Goal: Find contact information: Find contact information

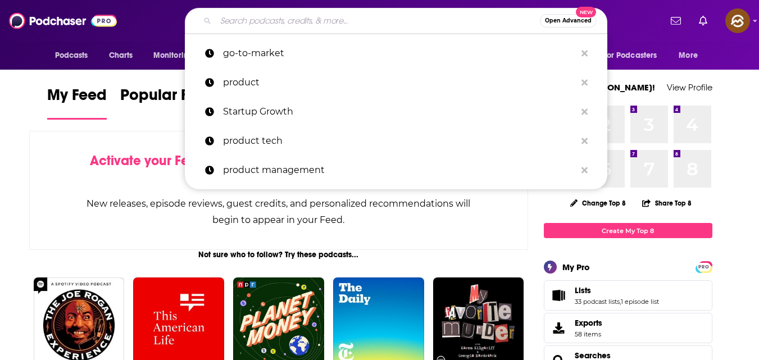
click at [352, 12] on input "Search podcasts, credits, & more..." at bounding box center [378, 21] width 324 height 18
paste input "The Startup Playbook Podcast"
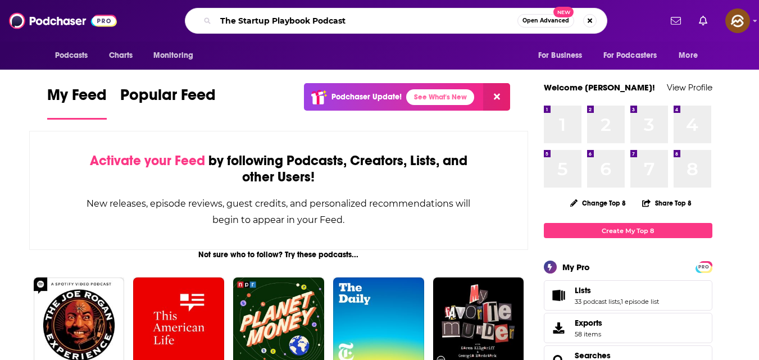
type input "The Startup Playbook Podcast"
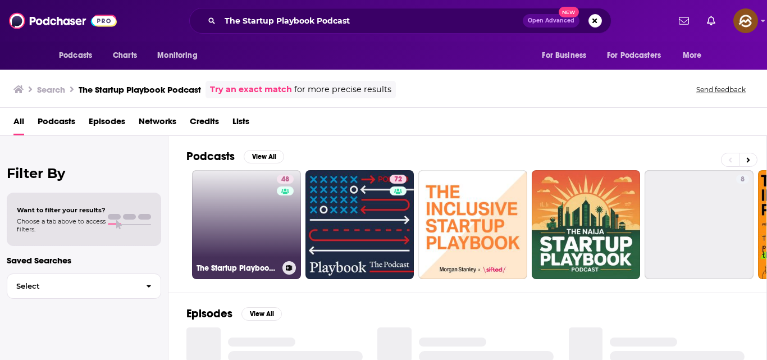
click at [238, 236] on link "48 The Startup Playbook Podcast" at bounding box center [246, 224] width 109 height 109
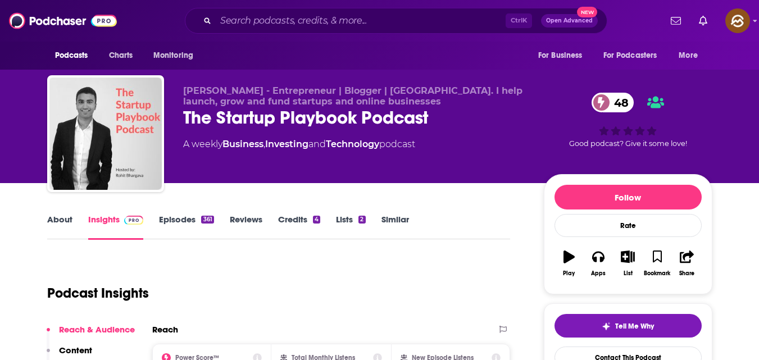
click at [187, 86] on span "[PERSON_NAME] - Entrepreneur | Blogger | [GEOGRAPHIC_DATA]. I help launch, grow…" at bounding box center [352, 95] width 339 height 21
copy span "[PERSON_NAME]"
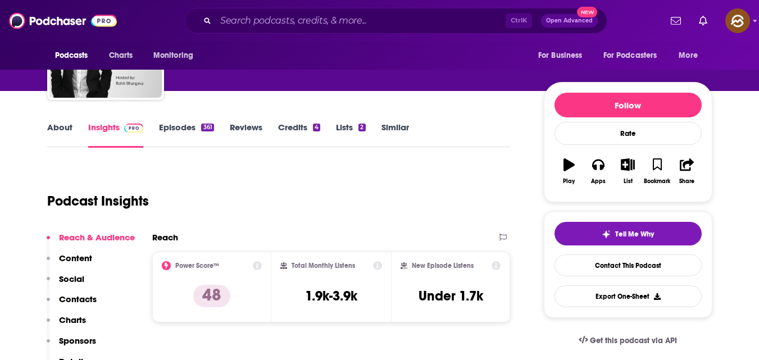
scroll to position [93, 0]
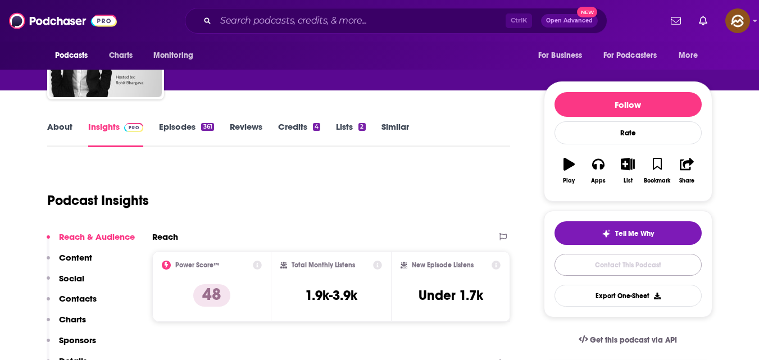
click at [627, 274] on link "Contact This Podcast" at bounding box center [627, 265] width 147 height 22
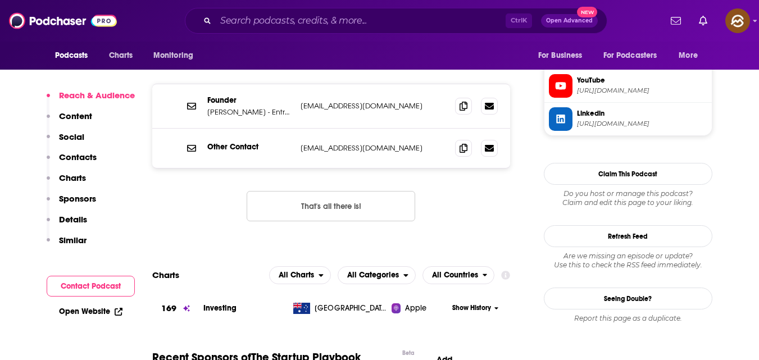
click at [88, 155] on p "Contacts" at bounding box center [78, 157] width 38 height 11
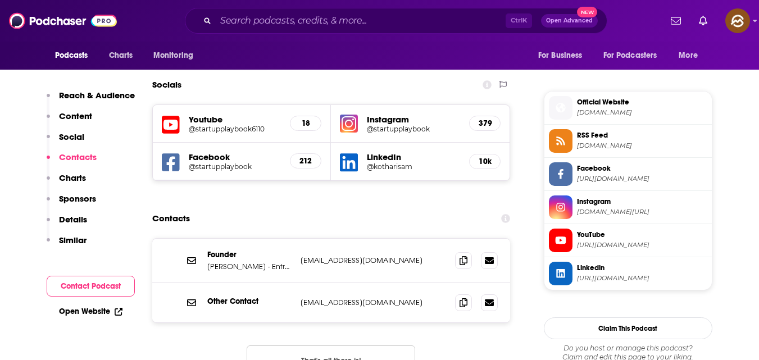
scroll to position [963, 0]
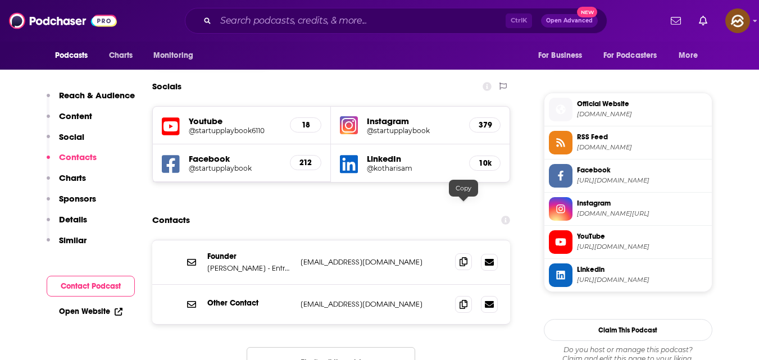
click at [462, 257] on icon at bounding box center [464, 261] width 8 height 9
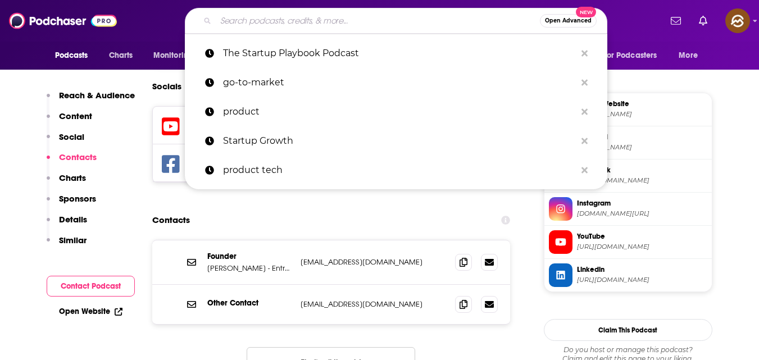
click at [343, 28] on input "Search podcasts, credits, & more..." at bounding box center [378, 21] width 324 height 18
paste input "The Seedcamp Podcast"
type input "The Seedcamp Podcast"
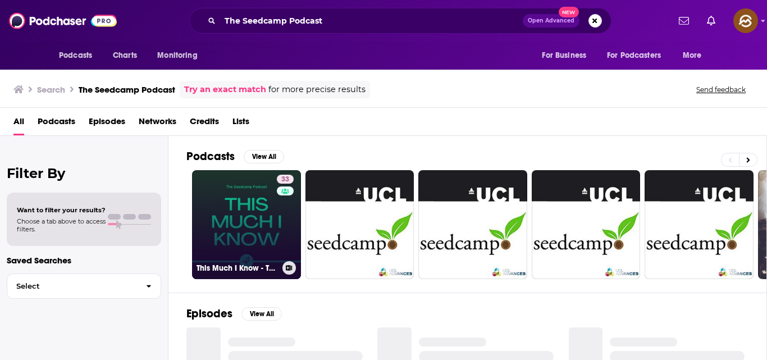
click at [269, 243] on link "33 This Much I Know - The Seedcamp Podcast" at bounding box center [246, 224] width 109 height 109
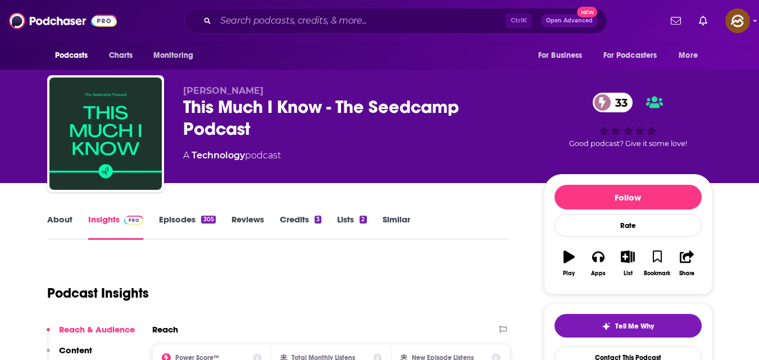
click at [189, 216] on link "Episodes 305" at bounding box center [187, 227] width 56 height 26
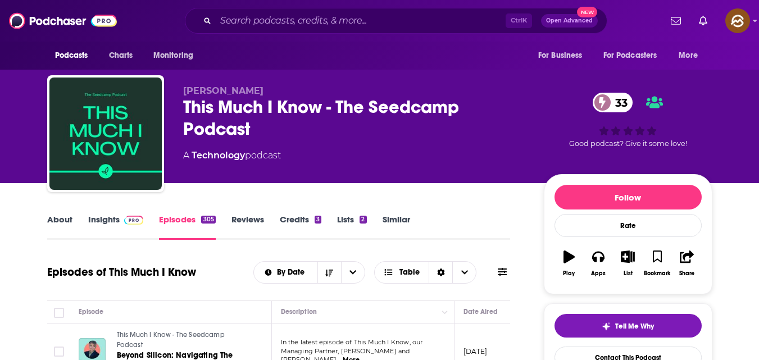
drag, startPoint x: 183, startPoint y: 85, endPoint x: 262, endPoint y: 87, distance: 79.2
click at [260, 87] on p "[PERSON_NAME]" at bounding box center [354, 90] width 343 height 11
copy span "[PERSON_NAME]"
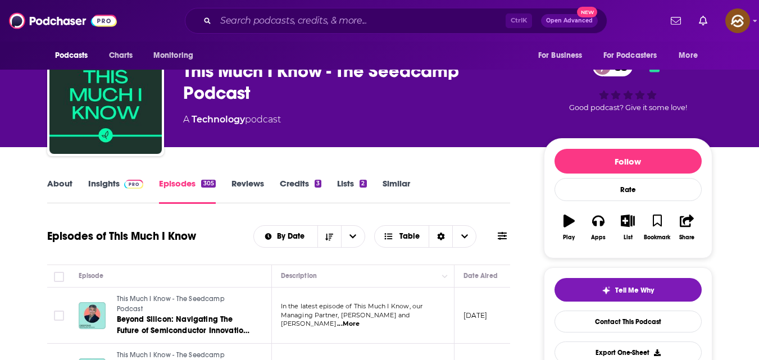
scroll to position [37, 0]
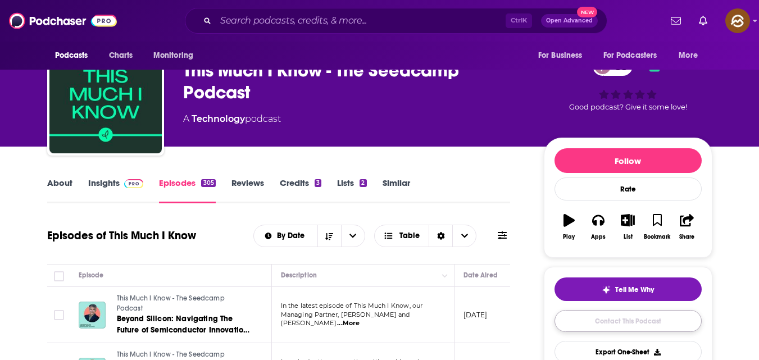
click at [633, 325] on link "Contact This Podcast" at bounding box center [627, 321] width 147 height 22
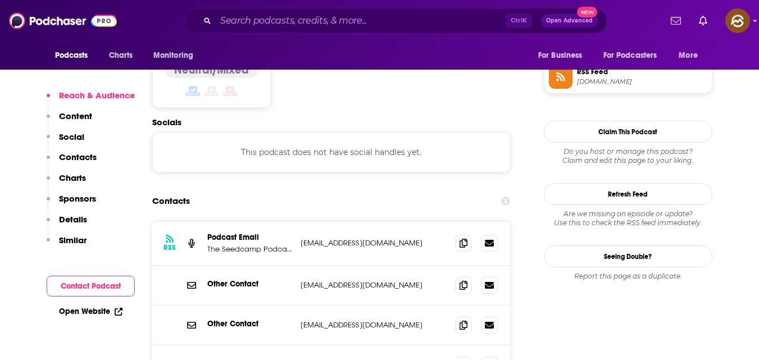
scroll to position [926, 0]
click at [463, 239] on icon at bounding box center [464, 243] width 8 height 9
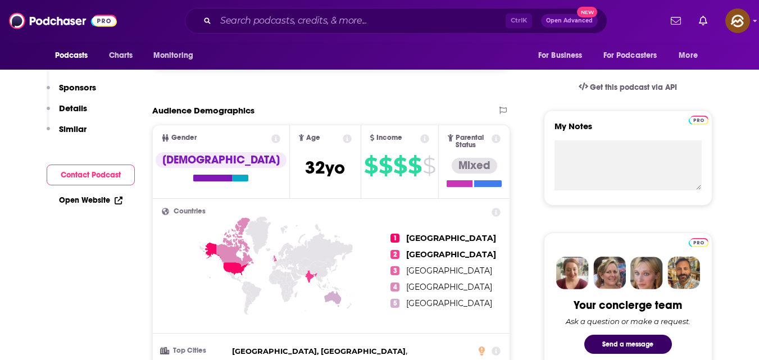
scroll to position [0, 0]
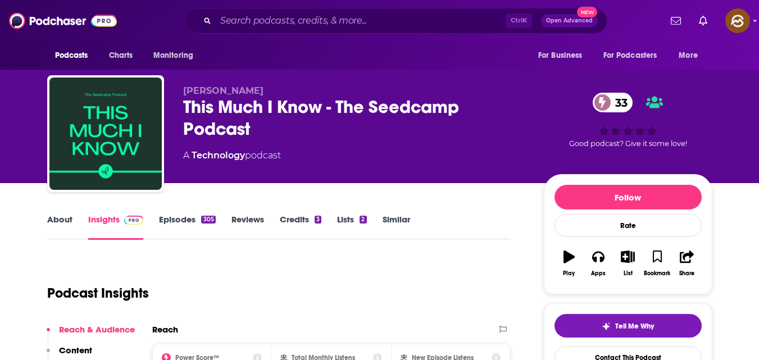
click at [181, 218] on link "Episodes 305" at bounding box center [187, 227] width 56 height 26
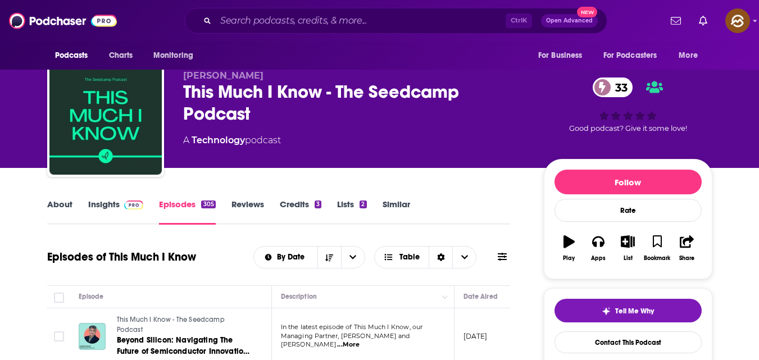
scroll to position [59, 0]
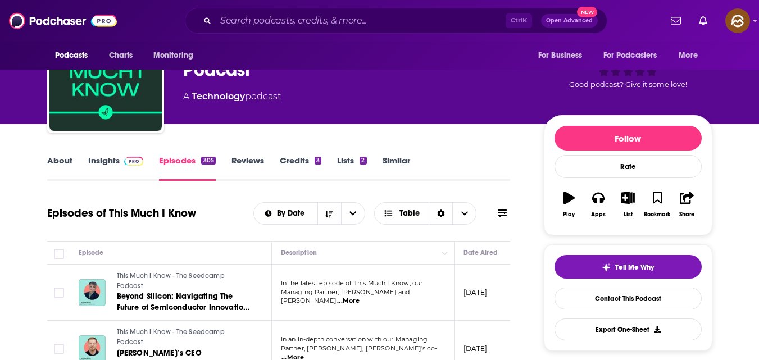
click at [197, 321] on td "This Much I Know - The Seedcamp Podcast [PERSON_NAME]’s CEO [PERSON_NAME] on na…" at bounding box center [171, 349] width 202 height 57
click at [211, 292] on link "Beyond Silicon: Navigating The Future of Semiconductor Innovation and Geopoliti…" at bounding box center [184, 302] width 135 height 22
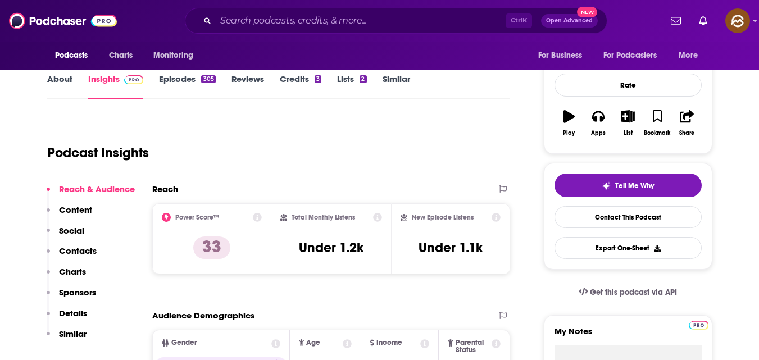
scroll to position [115, 0]
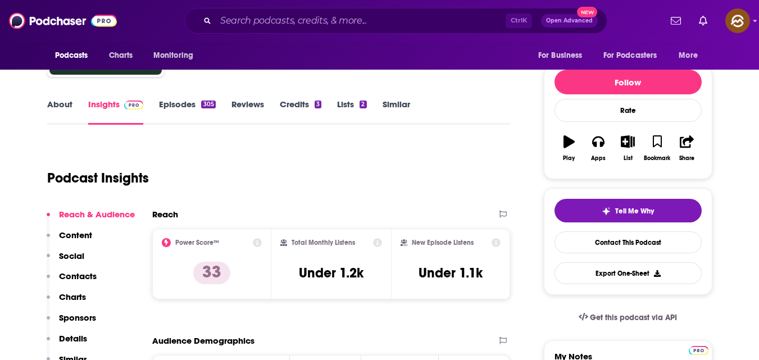
click at [181, 101] on link "Episodes 305" at bounding box center [187, 112] width 56 height 26
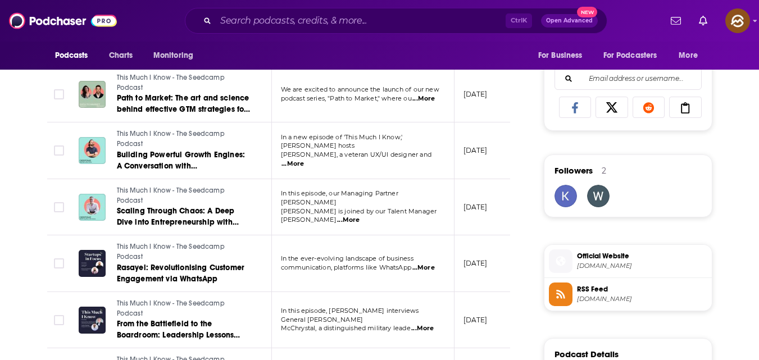
scroll to position [710, 0]
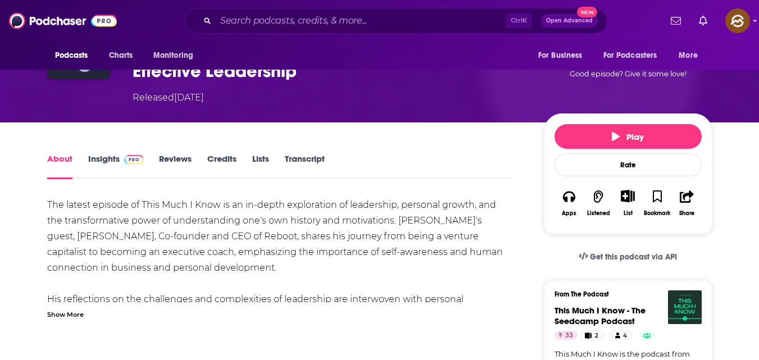
scroll to position [115, 0]
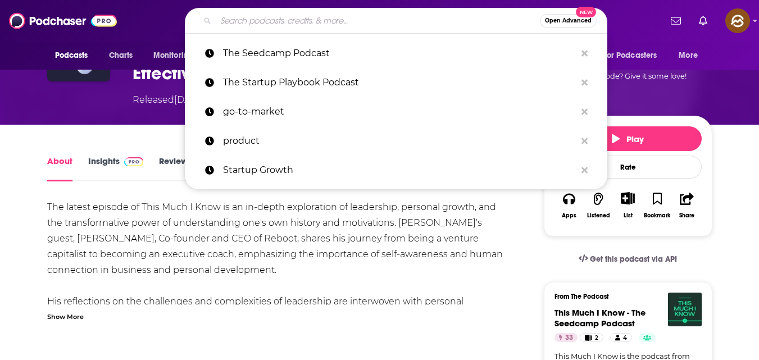
click at [254, 16] on input "Search podcasts, credits, & more..." at bounding box center [378, 21] width 324 height 18
paste input "The Health 2.0"
type input "The Health 2.0"
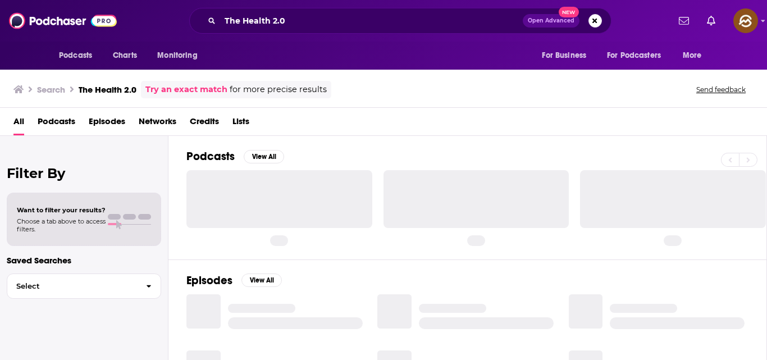
click at [221, 186] on div at bounding box center [280, 198] width 186 height 57
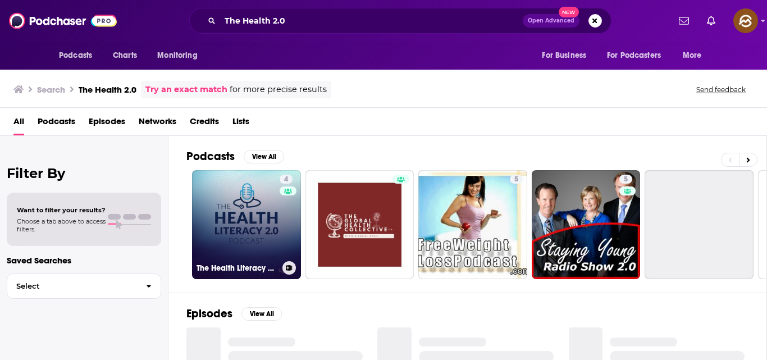
click at [233, 202] on link "4 The Health Literacy 2.0 Podcast" at bounding box center [246, 224] width 109 height 109
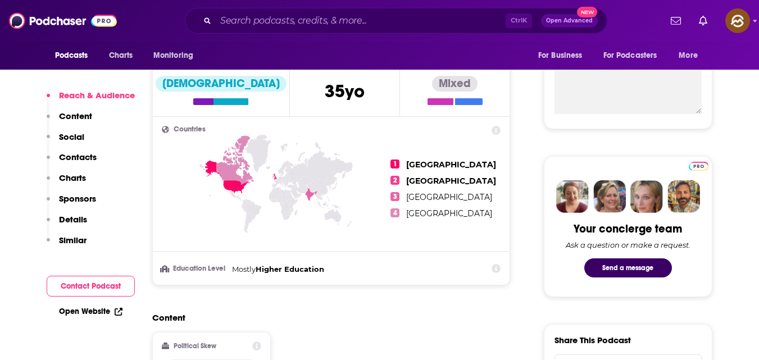
scroll to position [422, 0]
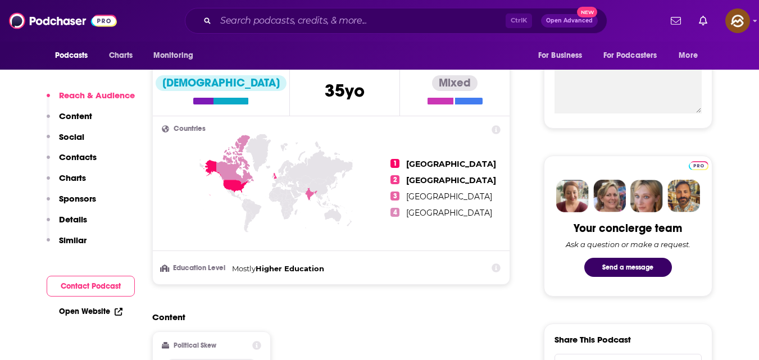
click at [81, 158] on p "Contacts" at bounding box center [78, 157] width 38 height 11
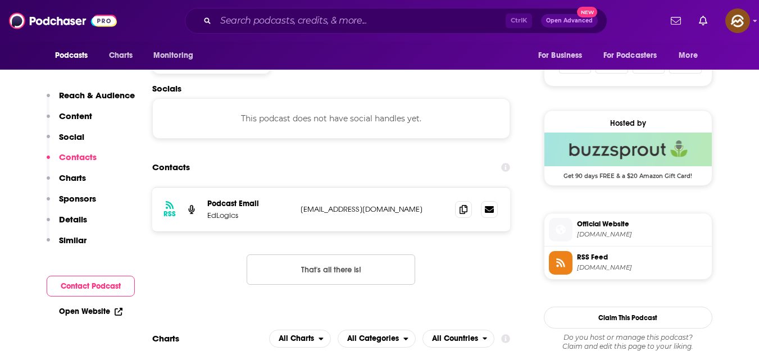
scroll to position [754, 0]
click at [465, 206] on icon at bounding box center [464, 208] width 8 height 9
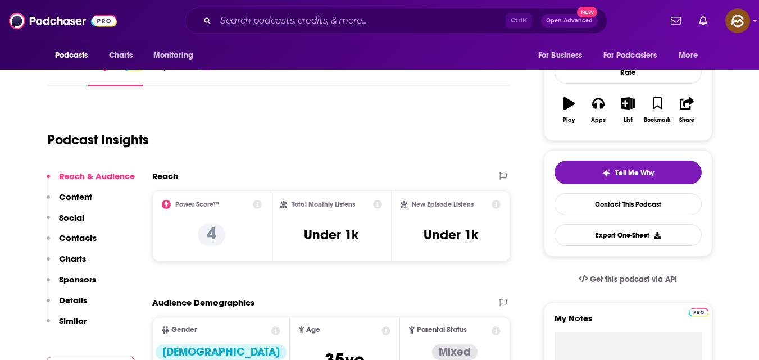
scroll to position [0, 0]
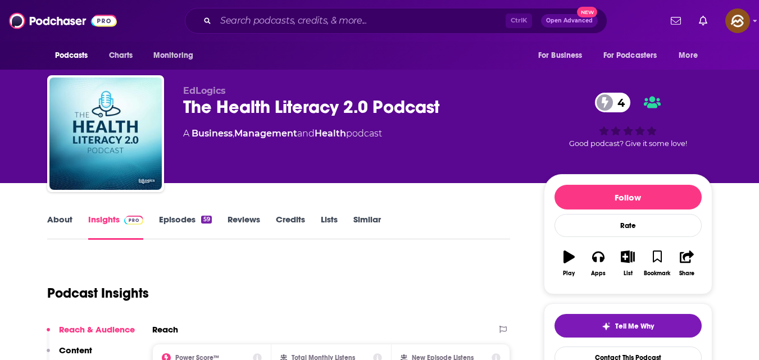
click at [237, 217] on link "Reviews" at bounding box center [244, 227] width 33 height 26
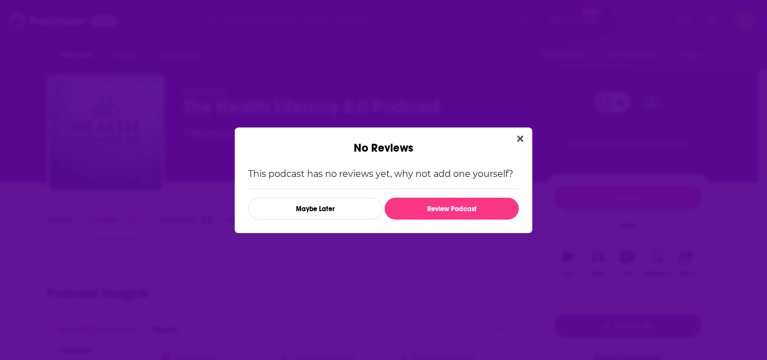
click at [237, 217] on div "This podcast has no reviews yet, why not add one yourself? Maybe Later Review P…" at bounding box center [384, 194] width 298 height 78
click at [334, 206] on button "Maybe Later" at bounding box center [315, 209] width 134 height 22
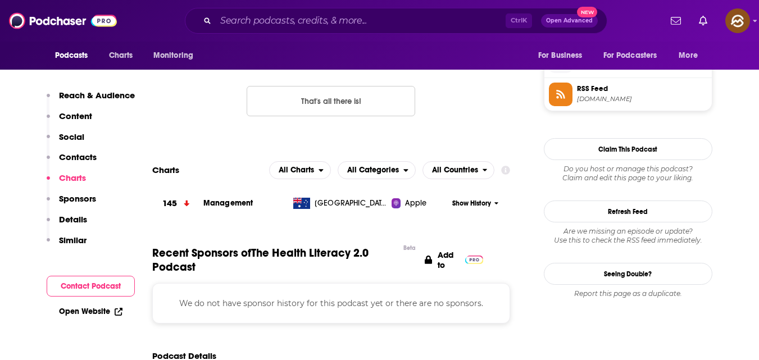
scroll to position [842, 0]
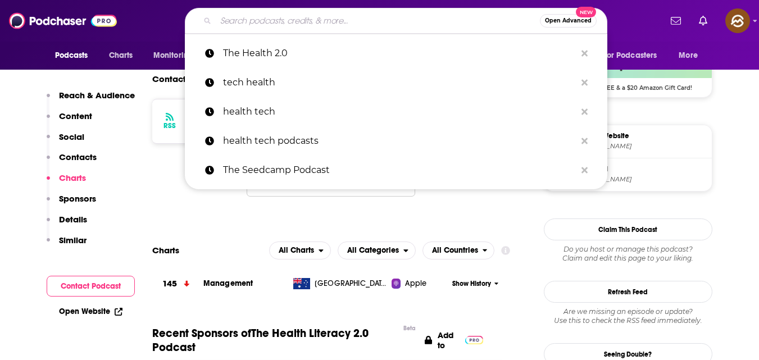
click at [265, 23] on input "Search podcasts, credits, & more..." at bounding box center [378, 21] width 324 height 18
paste input "The Health Affairs"
type input "The Health Affairs"
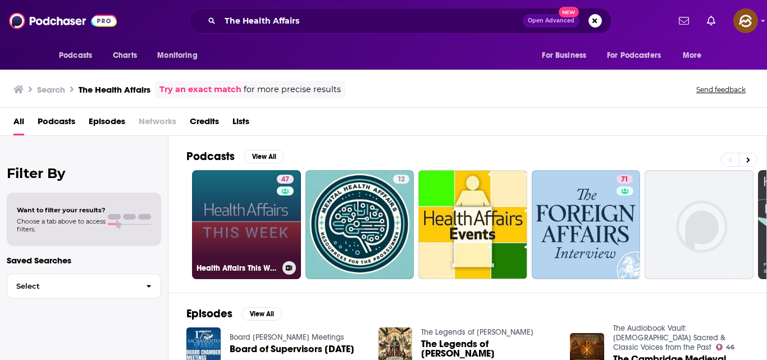
click at [243, 252] on link "47 Health Affairs This Week" at bounding box center [246, 224] width 109 height 109
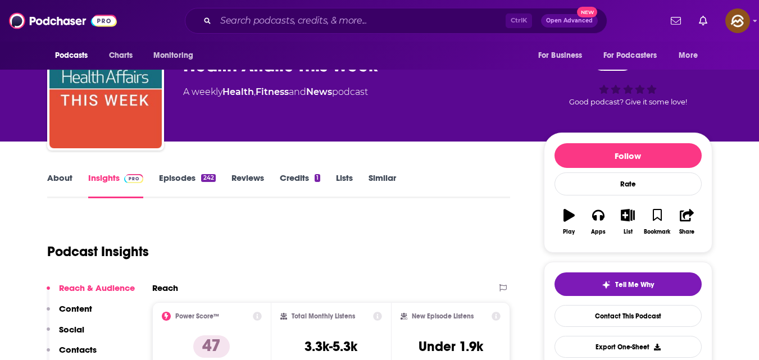
scroll to position [72, 0]
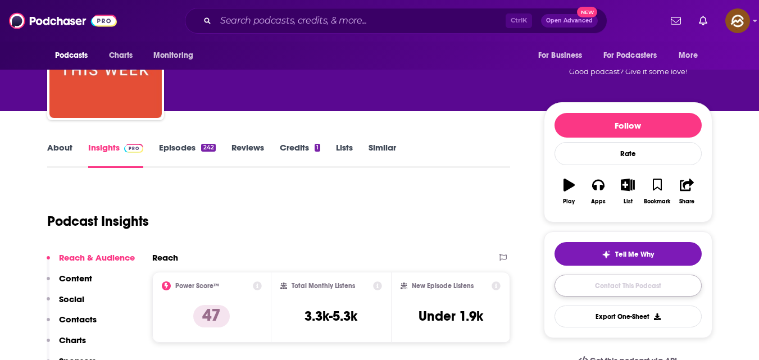
click at [660, 294] on link "Contact This Podcast" at bounding box center [627, 286] width 147 height 22
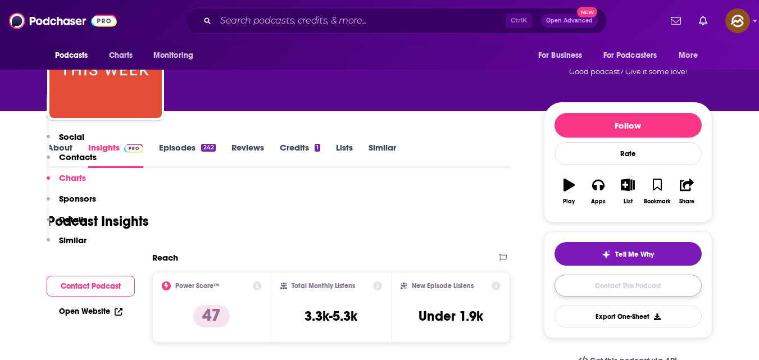
scroll to position [1095, 0]
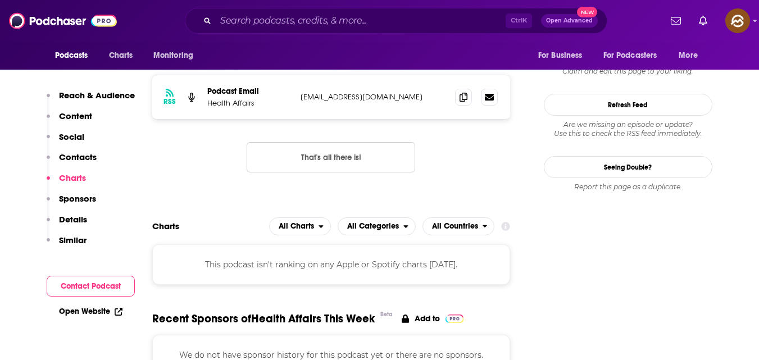
click at [80, 156] on p "Contacts" at bounding box center [78, 157] width 38 height 11
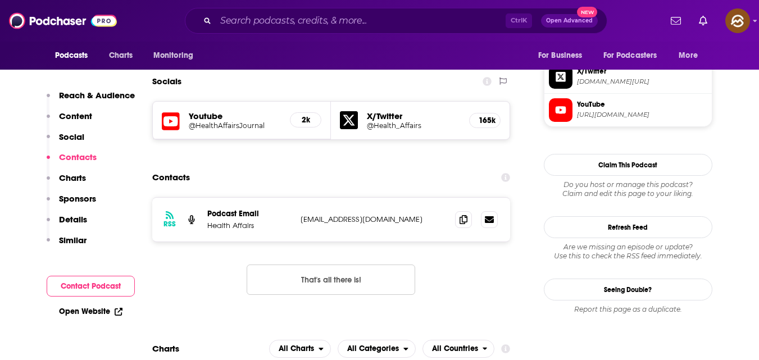
scroll to position [939, 0]
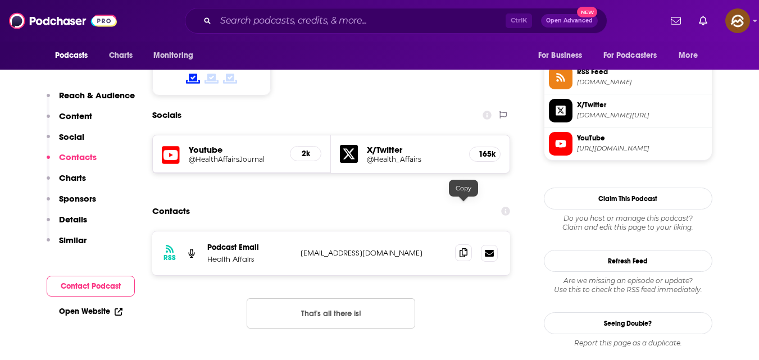
click at [460, 248] on icon at bounding box center [464, 252] width 8 height 9
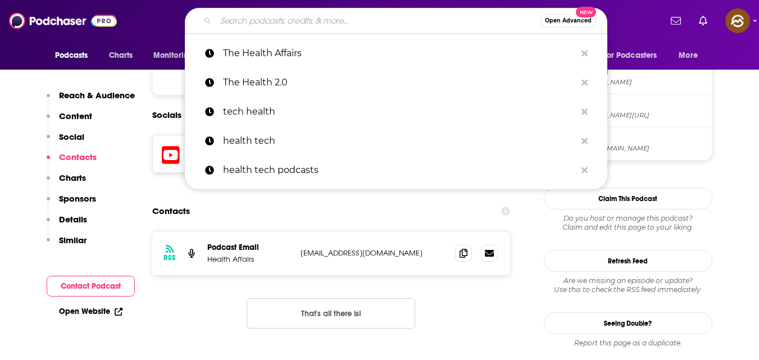
click at [366, 20] on input "Search podcasts, credits, & more..." at bounding box center [378, 21] width 324 height 18
paste input "The Changelog"
type input "The Changelog"
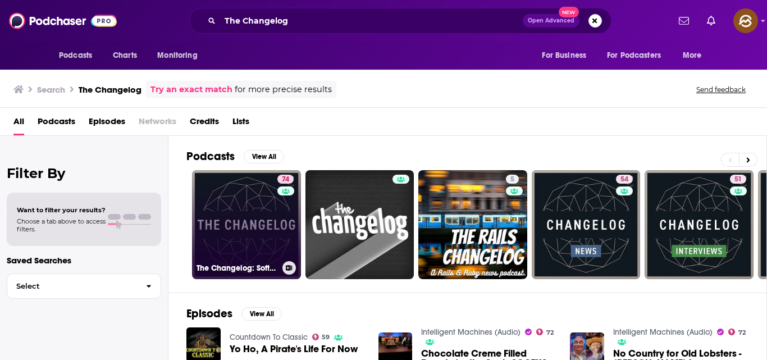
click at [230, 228] on link "74 The Changelog: Software Development, Open Source" at bounding box center [246, 224] width 109 height 109
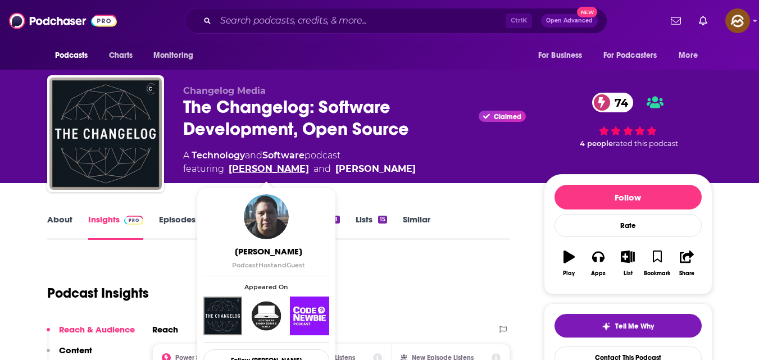
click at [229, 168] on link "[PERSON_NAME]" at bounding box center [269, 168] width 80 height 13
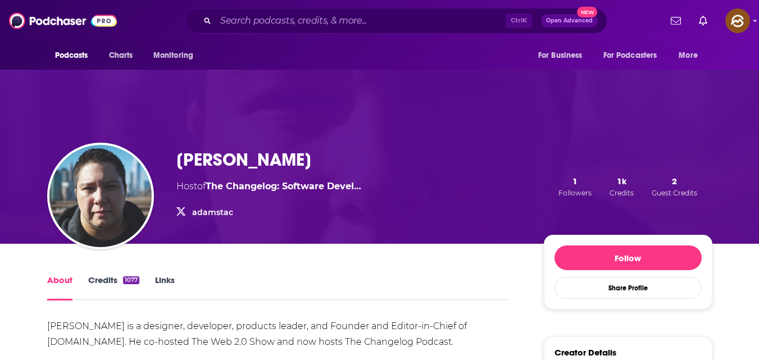
click at [178, 161] on h1 "[PERSON_NAME]" at bounding box center [243, 160] width 135 height 22
copy h1 "[PERSON_NAME]"
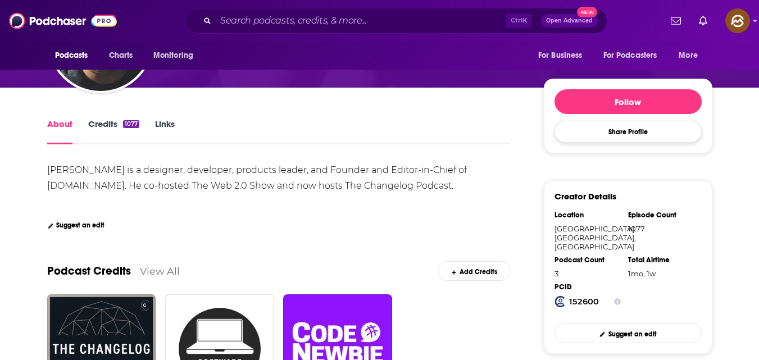
scroll to position [157, 0]
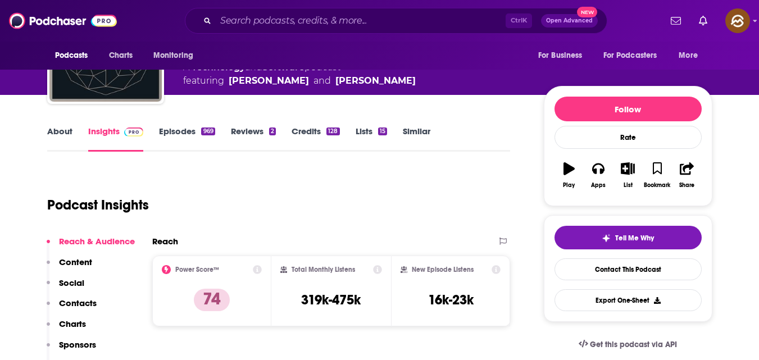
scroll to position [90, 0]
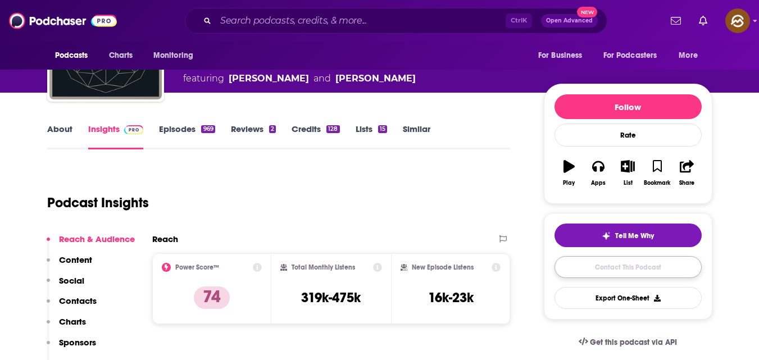
click at [606, 258] on link "Contact This Podcast" at bounding box center [627, 267] width 147 height 22
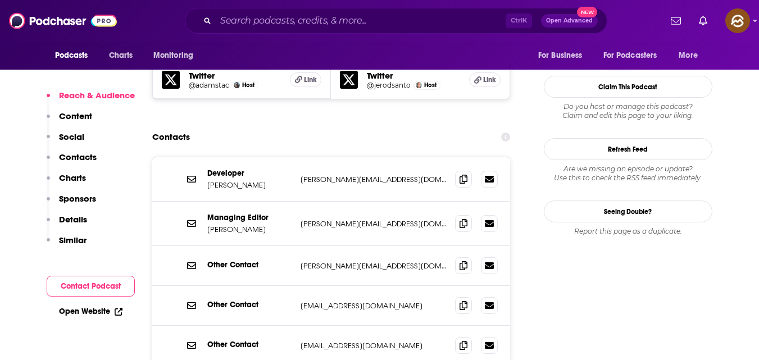
scroll to position [1037, 0]
click at [467, 175] on icon at bounding box center [464, 179] width 8 height 9
click at [360, 17] on input "Search podcasts, credits, & more..." at bounding box center [361, 21] width 290 height 18
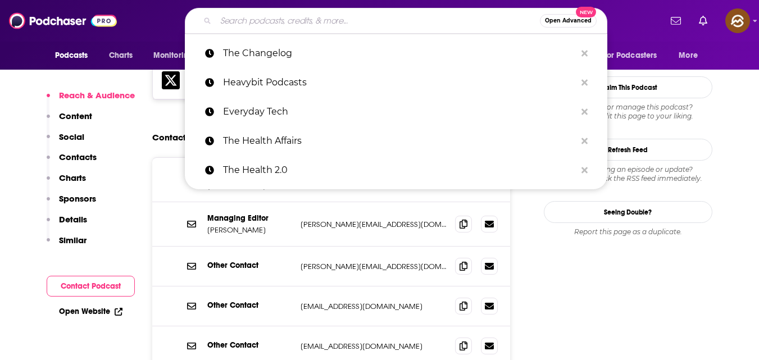
paste input "Productized Podcast"
type input "Productized Podcast"
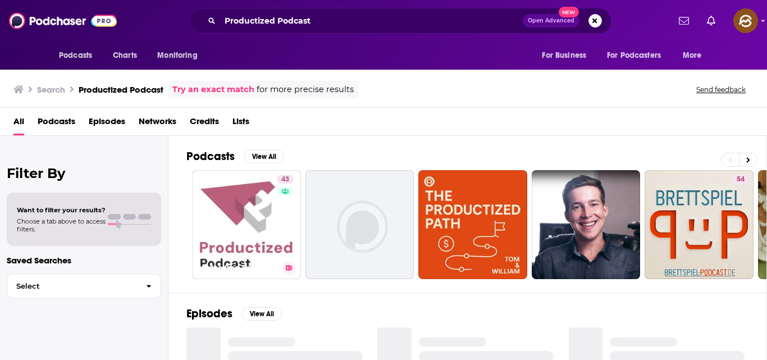
click at [267, 202] on link "43 Productized Podcast" at bounding box center [246, 224] width 109 height 109
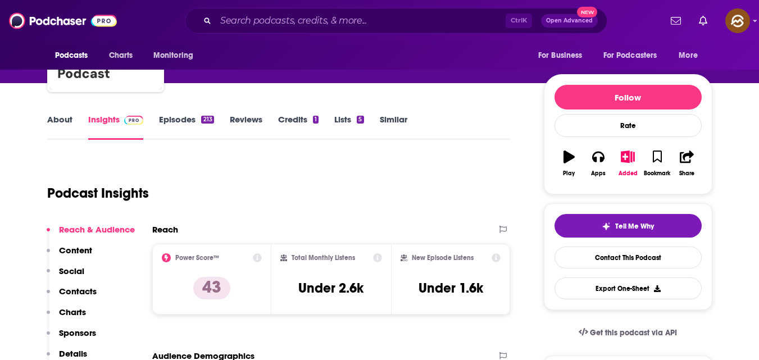
scroll to position [101, 0]
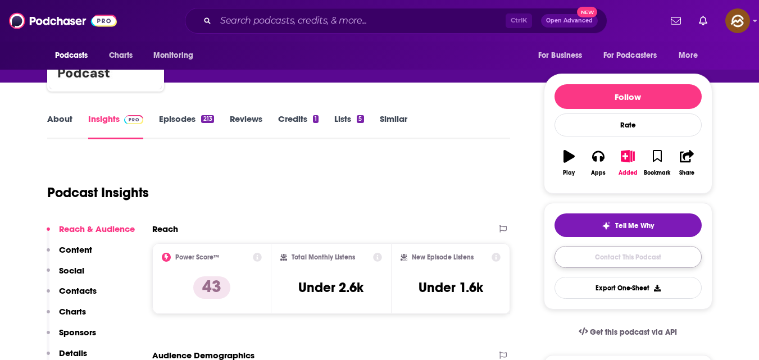
click at [585, 260] on link "Contact This Podcast" at bounding box center [627, 257] width 147 height 22
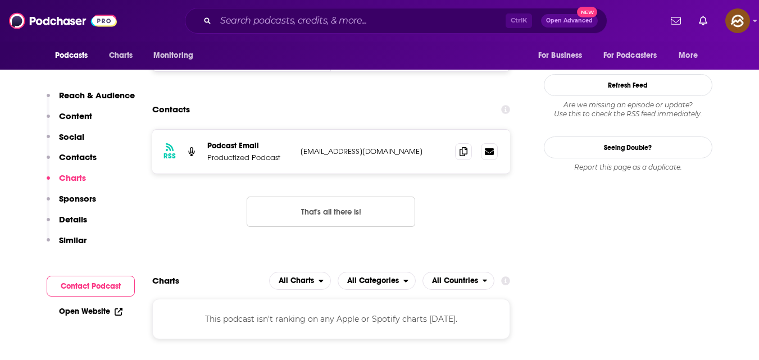
scroll to position [978, 0]
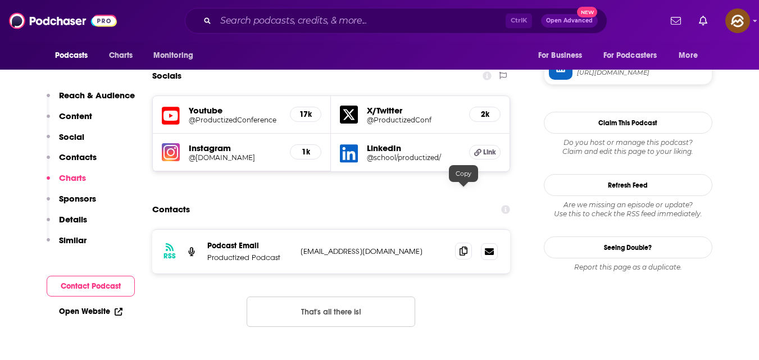
click at [460, 247] on icon at bounding box center [464, 251] width 8 height 9
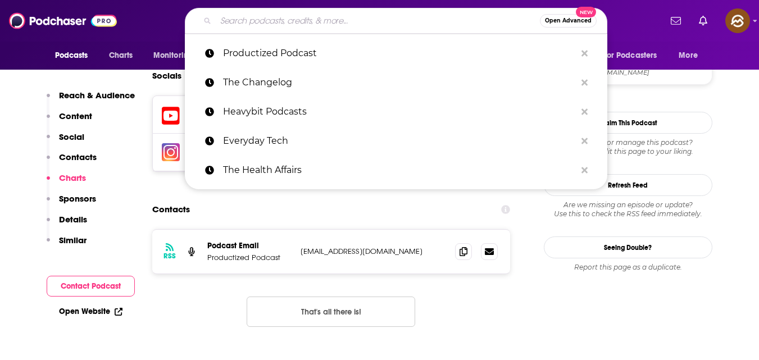
click at [326, 17] on input "Search podcasts, credits, & more..." at bounding box center [378, 21] width 324 height 18
paste input "The Health Technology Podcast"
type input "The Health Technology Podcast"
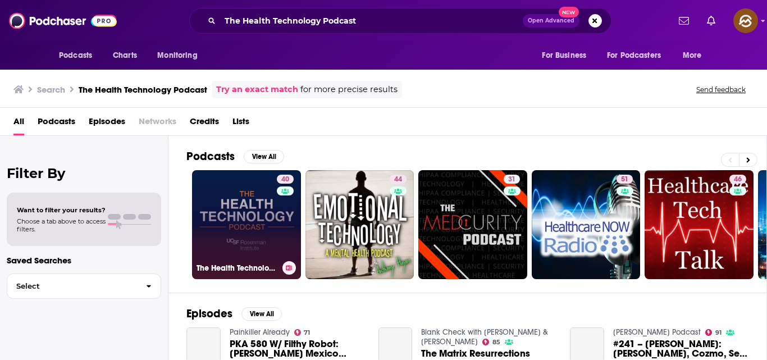
click at [220, 233] on link "40 The Health Technology Podcast" at bounding box center [246, 224] width 109 height 109
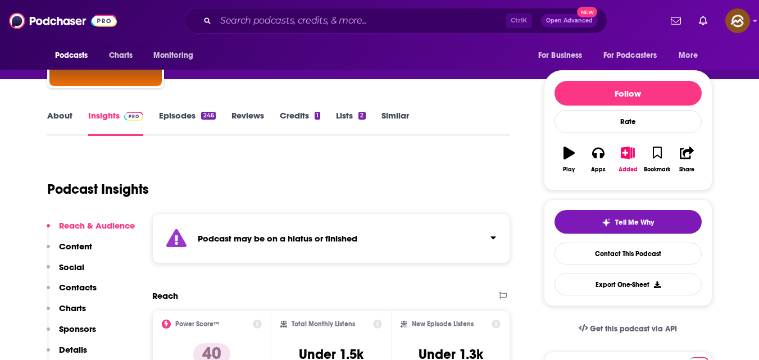
scroll to position [105, 0]
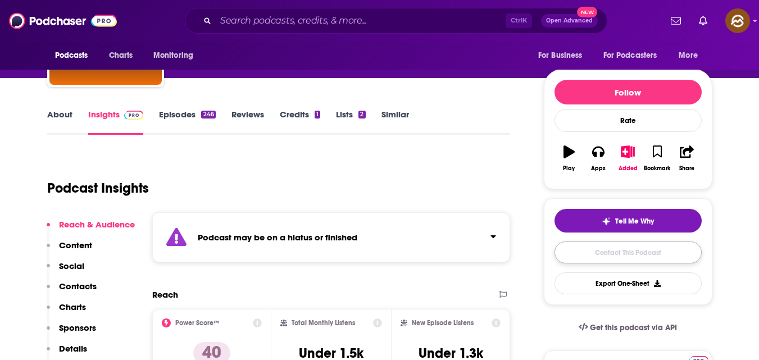
click at [607, 255] on link "Contact This Podcast" at bounding box center [627, 253] width 147 height 22
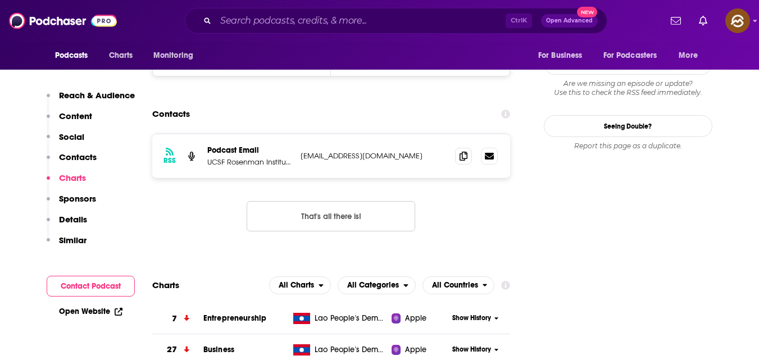
scroll to position [1168, 0]
click at [97, 158] on div "Reach & Audience Content Social Contacts Charts Sponsors Details Similar" at bounding box center [91, 172] width 88 height 165
click at [90, 158] on p "Contacts" at bounding box center [78, 157] width 38 height 11
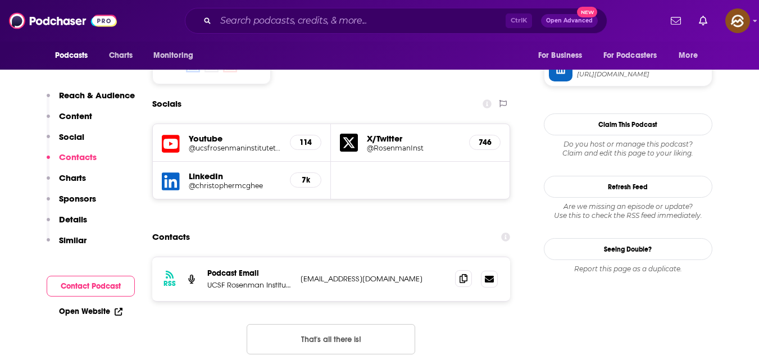
click at [460, 270] on span at bounding box center [463, 278] width 17 height 17
click at [466, 274] on icon at bounding box center [464, 278] width 8 height 9
click at [463, 274] on icon at bounding box center [464, 278] width 8 height 9
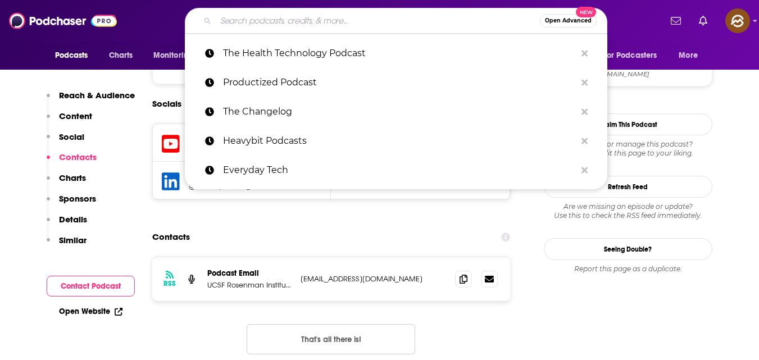
click at [244, 25] on input "Search podcasts, credits, & more..." at bounding box center [378, 21] width 324 height 18
paste input "Breaking Banks"
type input "Breaking Banks"
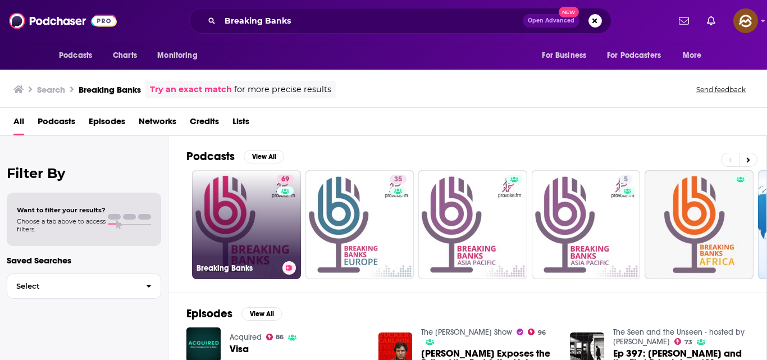
click at [283, 241] on div "69" at bounding box center [287, 218] width 20 height 87
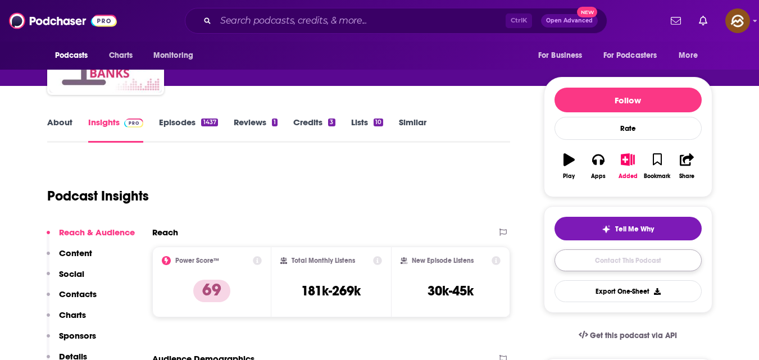
click at [631, 254] on link "Contact This Podcast" at bounding box center [627, 260] width 147 height 22
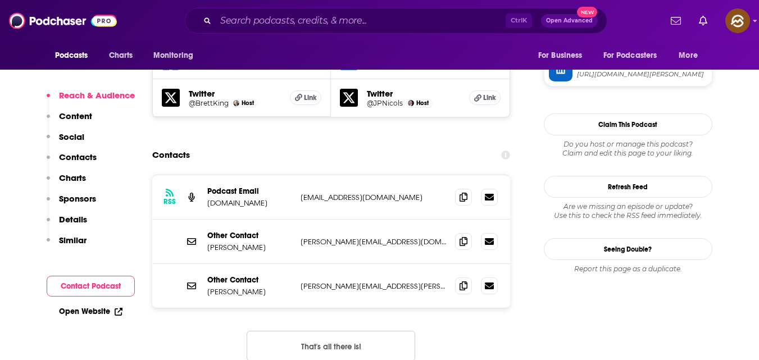
scroll to position [1066, 0]
click at [459, 233] on span at bounding box center [463, 241] width 17 height 17
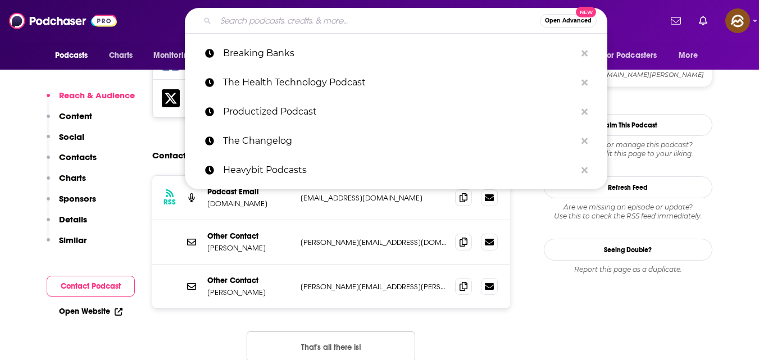
click at [302, 21] on input "Search podcasts, credits, & more..." at bounding box center [378, 21] width 324 height 18
paste input "Breaking Banks"
type input "Breaking Banks"
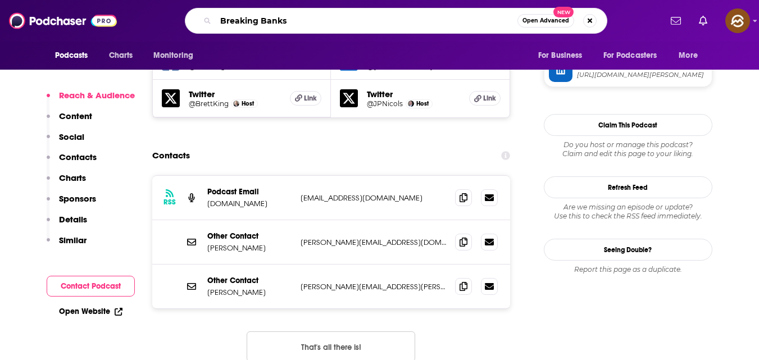
click at [302, 21] on input "Breaking Banks" at bounding box center [367, 21] width 302 height 18
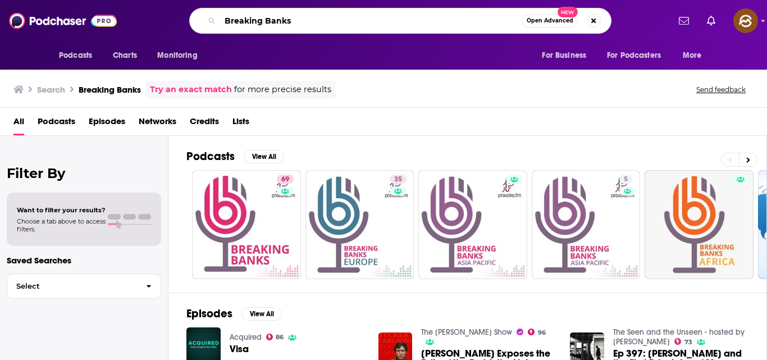
click at [334, 21] on input "Breaking Banks" at bounding box center [371, 21] width 302 height 18
type input "B"
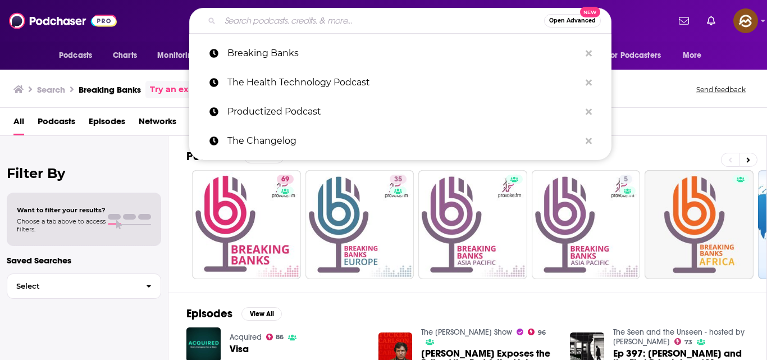
paste input "Breaking Banks"
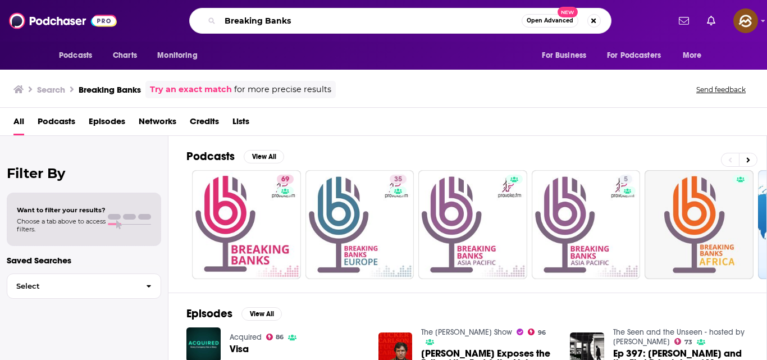
click at [334, 21] on input "Breaking Banks" at bounding box center [371, 21] width 302 height 18
click at [290, 22] on input "Breaking Banks" at bounding box center [371, 21] width 302 height 18
type input "B"
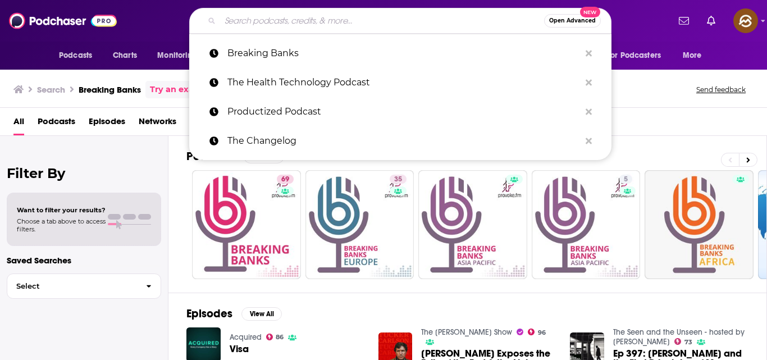
paste input "Around The Coin"
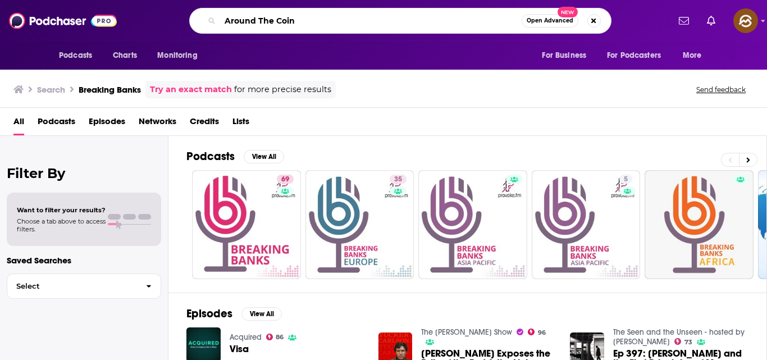
type input "Around The Coin"
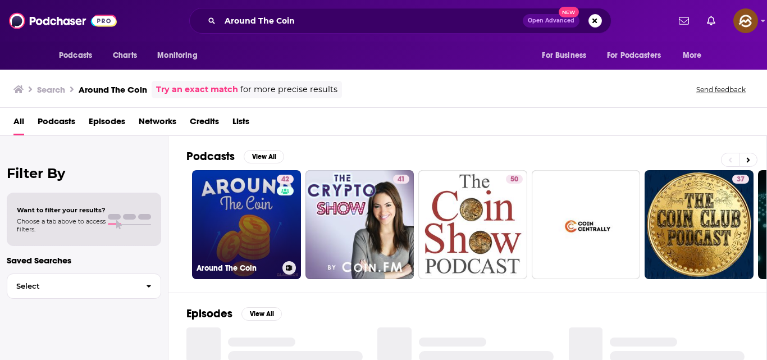
click at [252, 215] on link "42 Around The Coin" at bounding box center [246, 224] width 109 height 109
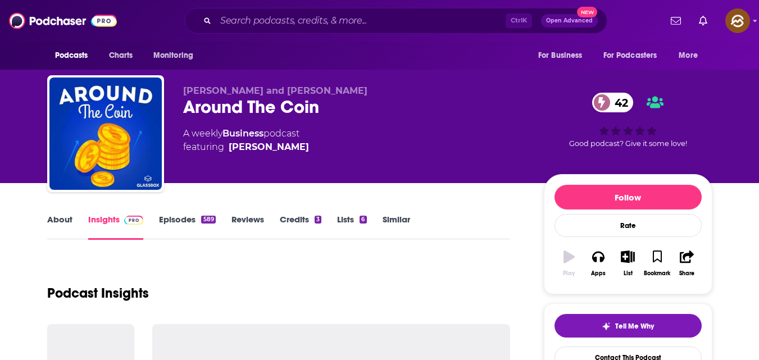
click at [230, 146] on div "[PERSON_NAME]" at bounding box center [269, 146] width 80 height 13
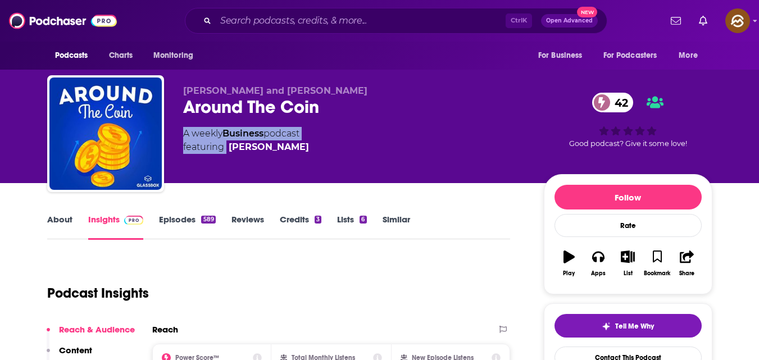
copy div "A weekly Business podcast featuring"
click at [654, 348] on link "Contact This Podcast" at bounding box center [627, 358] width 147 height 22
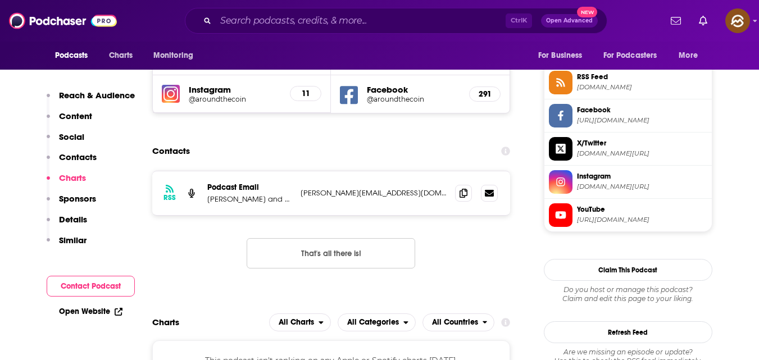
scroll to position [1022, 0]
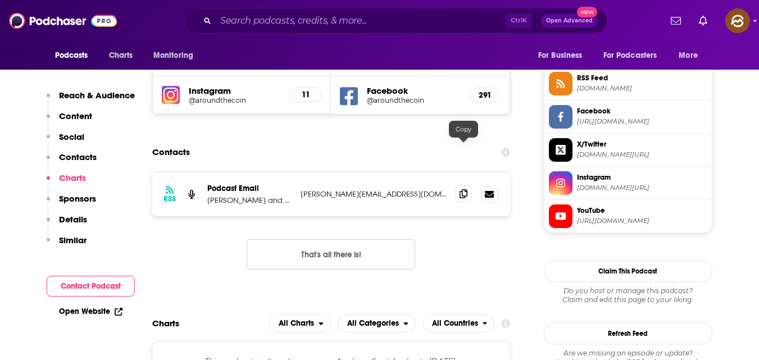
click at [461, 189] on icon at bounding box center [464, 193] width 8 height 9
click at [326, 18] on input "Search podcasts, credits, & more..." at bounding box center [361, 21] width 290 height 18
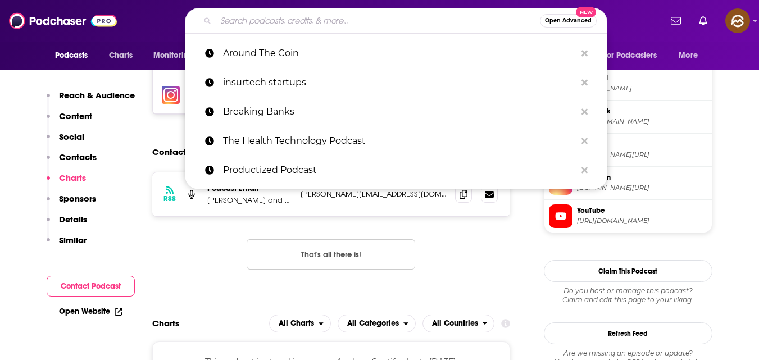
paste input "The [PERSON_NAME] Method"
type input "The [PERSON_NAME] Method"
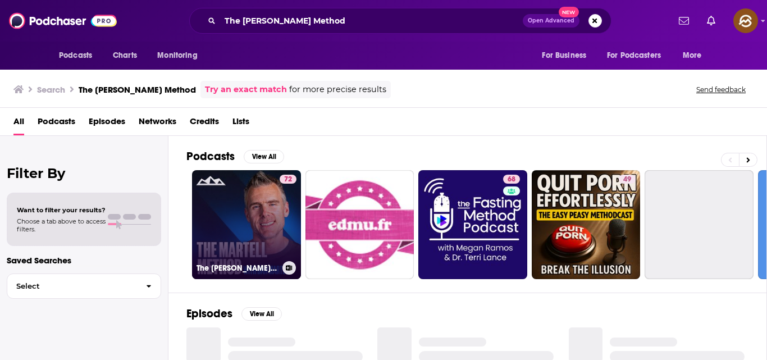
click at [246, 217] on link "72 The [PERSON_NAME] Method w/ [PERSON_NAME]" at bounding box center [246, 224] width 109 height 109
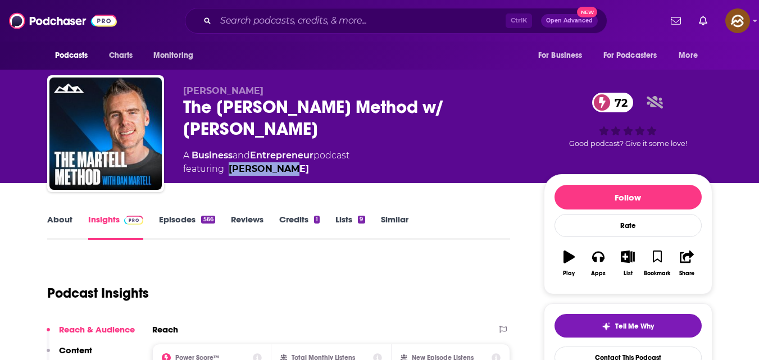
drag, startPoint x: 229, startPoint y: 144, endPoint x: 312, endPoint y: 156, distance: 84.0
click at [308, 156] on div "[PERSON_NAME] The [PERSON_NAME] Method w/ [PERSON_NAME] 72 A Business and Entre…" at bounding box center [354, 130] width 343 height 90
copy div "[PERSON_NAME]"
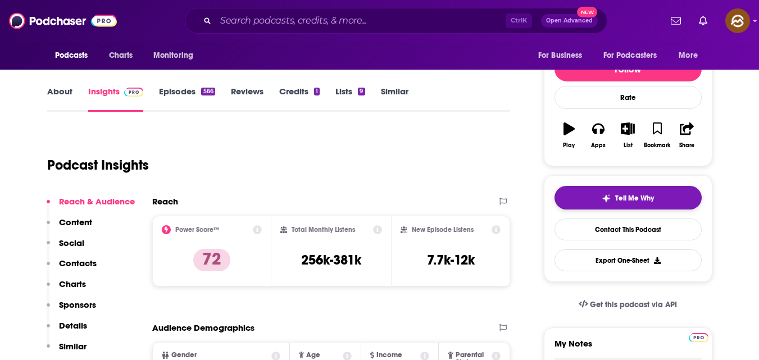
scroll to position [129, 0]
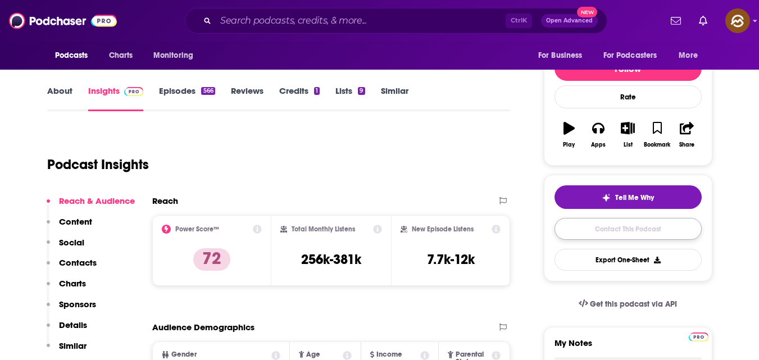
click at [595, 233] on link "Contact This Podcast" at bounding box center [627, 229] width 147 height 22
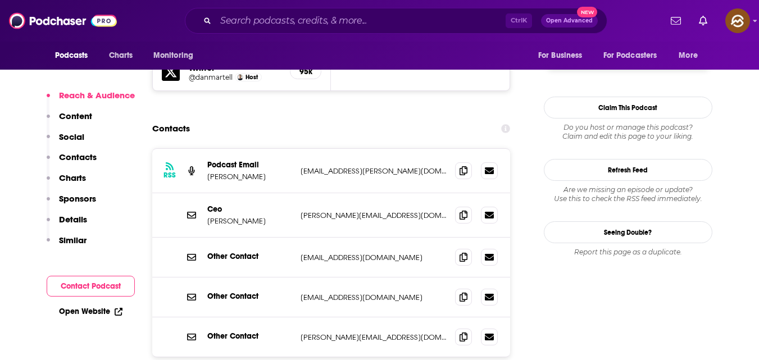
scroll to position [1083, 0]
click at [461, 166] on icon at bounding box center [464, 170] width 8 height 9
